Goal: Task Accomplishment & Management: Manage account settings

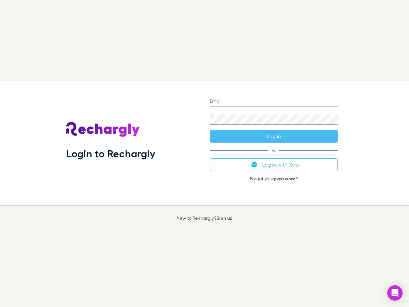
click at [205, 153] on div "Login to Rechargly" at bounding box center [133, 143] width 144 height 124
click at [274, 102] on input "Email" at bounding box center [274, 102] width 128 height 10
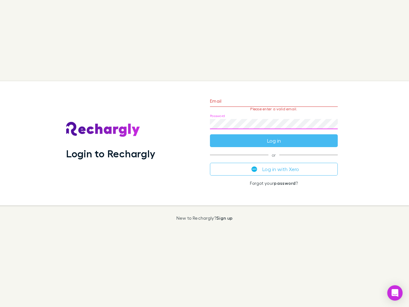
click at [274, 136] on form "Email Please enter a valid email. Password Log in" at bounding box center [274, 119] width 128 height 56
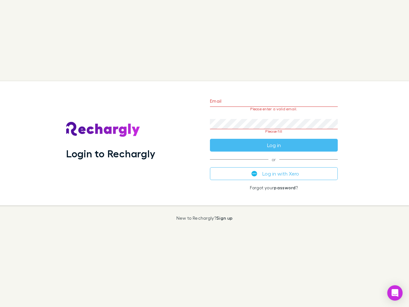
click at [274, 165] on div "Email Please enter a valid email. Password Please fill Log in or Log in with Xe…" at bounding box center [274, 143] width 138 height 124
click at [395, 293] on icon "Open Intercom Messenger" at bounding box center [395, 293] width 7 height 8
